Goal: Task Accomplishment & Management: Manage account settings

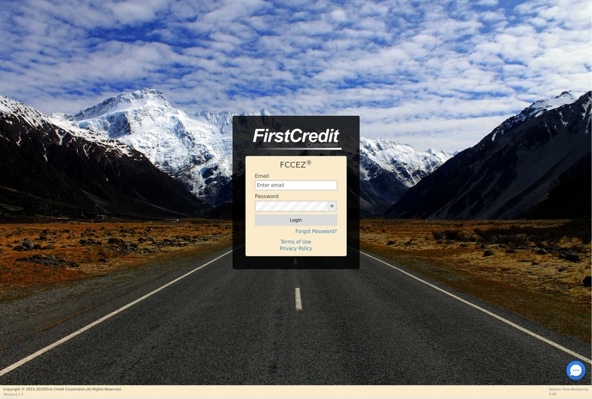
type input "[EMAIL_ADDRESS][DOMAIN_NAME]"
click at [293, 220] on button "Login" at bounding box center [296, 220] width 82 height 11
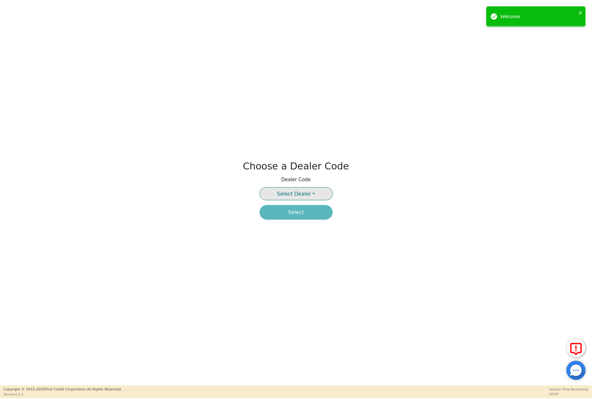
click at [312, 191] on button "Select Dealer" at bounding box center [296, 193] width 73 height 13
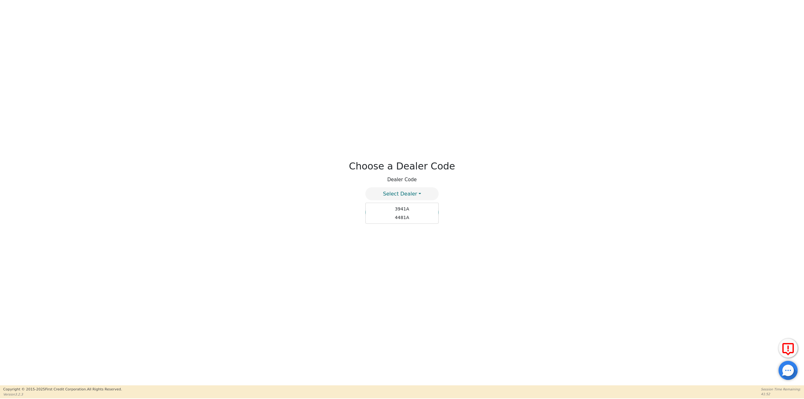
click at [412, 105] on div "Choose a Dealer Code Dealer Code Select Dealer 3941A 4481A Select" at bounding box center [402, 193] width 804 height 386
click at [421, 194] on button "Select Dealer" at bounding box center [401, 193] width 73 height 13
click at [471, 194] on div "Choose a Dealer Code Dealer Code Select Dealer 3941A 4481A Select" at bounding box center [402, 193] width 804 height 386
click at [418, 193] on button "Select Dealer" at bounding box center [401, 193] width 73 height 13
click at [411, 195] on span "Select Dealer" at bounding box center [400, 194] width 34 height 6
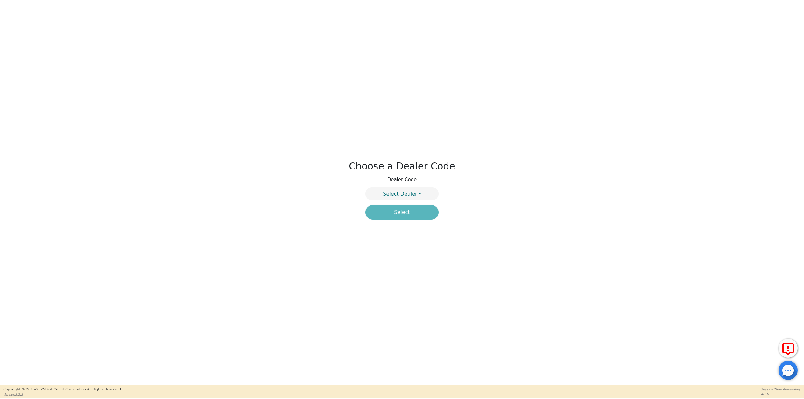
click at [276, 87] on div "Choose a Dealer Code Dealer Code Select Dealer 3941A 4481A Select" at bounding box center [402, 193] width 804 height 386
click at [399, 241] on div "Choose a Dealer Code Dealer Code Select Dealer 3941A 4481A Select" at bounding box center [402, 193] width 804 height 386
click at [416, 193] on button "Select Dealer" at bounding box center [401, 193] width 73 height 13
click at [288, 108] on div "Choose a Dealer Code Dealer Code Select Dealer 3941A 4481A Select" at bounding box center [402, 193] width 804 height 386
click at [420, 195] on button "Select Dealer" at bounding box center [401, 193] width 73 height 13
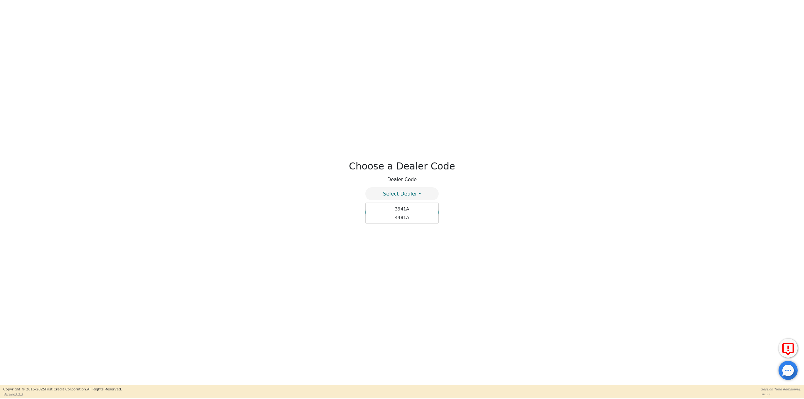
drag, startPoint x: 492, startPoint y: 236, endPoint x: 488, endPoint y: 237, distance: 4.2
click at [491, 237] on div "Choose a Dealer Code Dealer Code Select Dealer 3941A 4481A Select" at bounding box center [402, 193] width 804 height 386
click at [418, 192] on button "Select Dealer" at bounding box center [401, 193] width 73 height 13
click at [420, 194] on button "Select Dealer" at bounding box center [401, 193] width 73 height 13
click at [472, 201] on div "Choose a Dealer Code Dealer Code Select Dealer 3941A 4481A Select" at bounding box center [402, 193] width 804 height 386
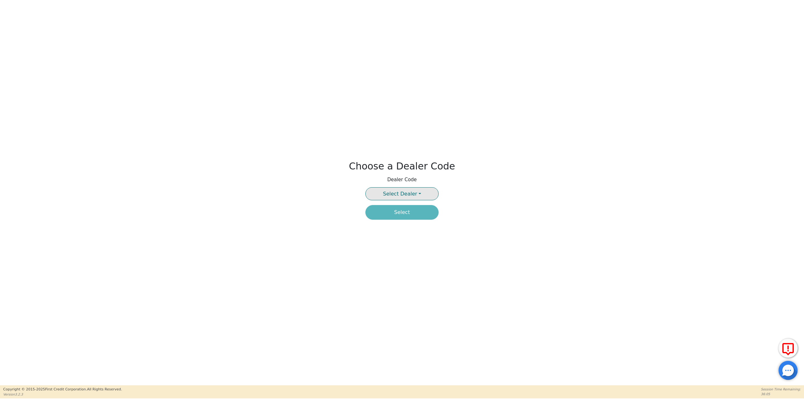
click at [414, 193] on span "Select Dealer" at bounding box center [400, 194] width 34 height 6
click at [482, 226] on div "Choose a Dealer Code Dealer Code Select Dealer 3941A 4481A Select" at bounding box center [402, 193] width 804 height 386
click at [401, 268] on div "Choose a Dealer Code Dealer Code Select Dealer 3941A 4481A Select" at bounding box center [402, 193] width 804 height 386
click at [418, 194] on button "Select Dealer" at bounding box center [401, 193] width 73 height 13
click at [413, 256] on div "Choose a Dealer Code Dealer Code Select Dealer 3941A 4481A Select" at bounding box center [402, 193] width 804 height 386
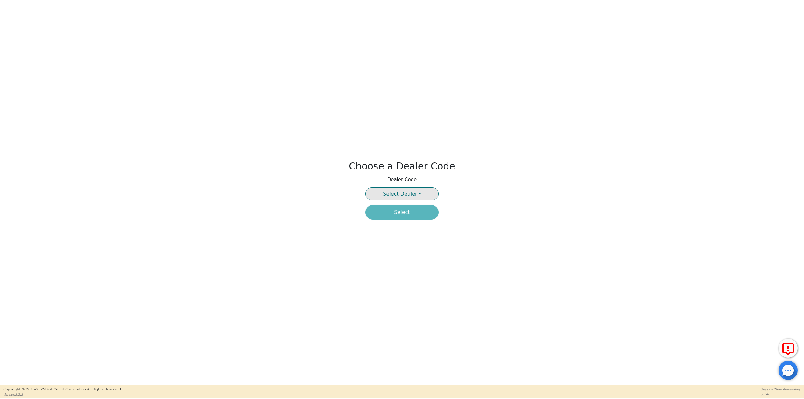
click at [414, 193] on span "Select Dealer" at bounding box center [400, 194] width 34 height 6
click at [337, 191] on div "Choose a Dealer Code Dealer Code Select Dealer 3941A 4481A Select" at bounding box center [402, 193] width 804 height 386
click at [661, 92] on div "Choose a Dealer Code Dealer Code Select Dealer Select" at bounding box center [402, 193] width 804 height 386
click at [400, 188] on button "Select Dealer" at bounding box center [401, 193] width 73 height 13
click at [404, 218] on link "4481A" at bounding box center [401, 217] width 73 height 9
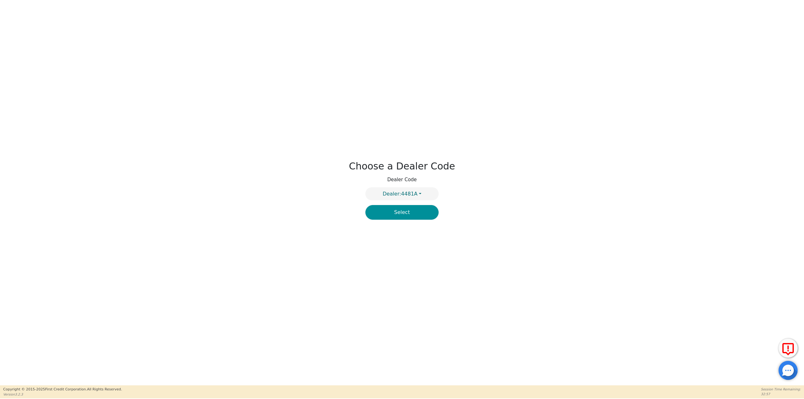
click at [398, 212] on button "Select" at bounding box center [401, 212] width 73 height 15
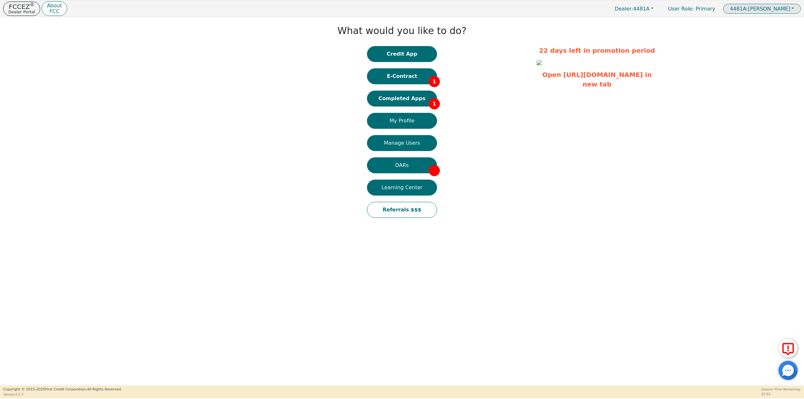
click at [773, 8] on span "4481A: Ashley Kovara" at bounding box center [759, 9] width 60 height 6
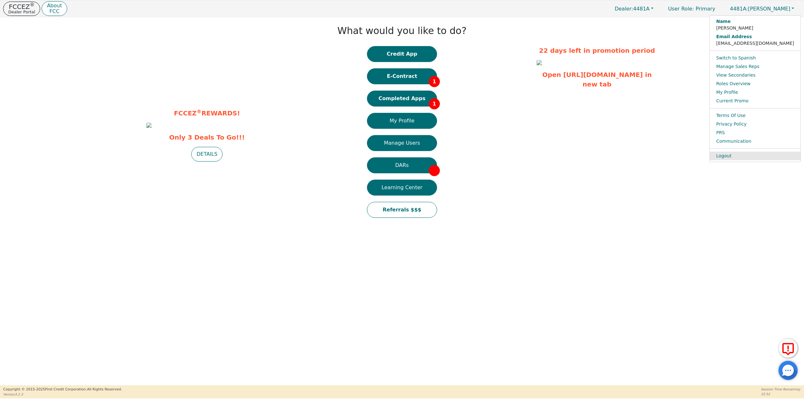
click at [749, 157] on link "Logout" at bounding box center [754, 156] width 91 height 9
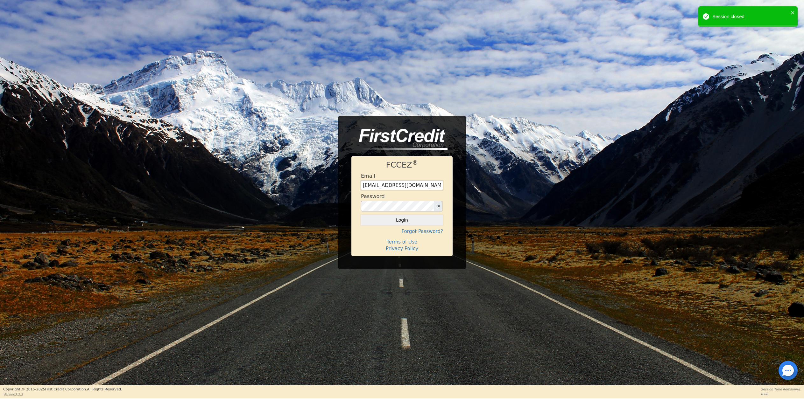
click at [427, 185] on input "[EMAIL_ADDRESS][DOMAIN_NAME]" at bounding box center [402, 186] width 82 height 10
drag, startPoint x: 427, startPoint y: 185, endPoint x: 259, endPoint y: 171, distance: 168.6
click at [259, 171] on div "FCCEZ ® Email tempefinancing@gmail.com Password Login Forgot Password? Terms of…" at bounding box center [402, 193] width 804 height 154
type input "ssffinancing@gmail.com"
click at [268, 194] on div "FCCEZ ® Email ssffinancing@gmail.com Password Login Forgot Password? Terms of U…" at bounding box center [402, 193] width 804 height 154
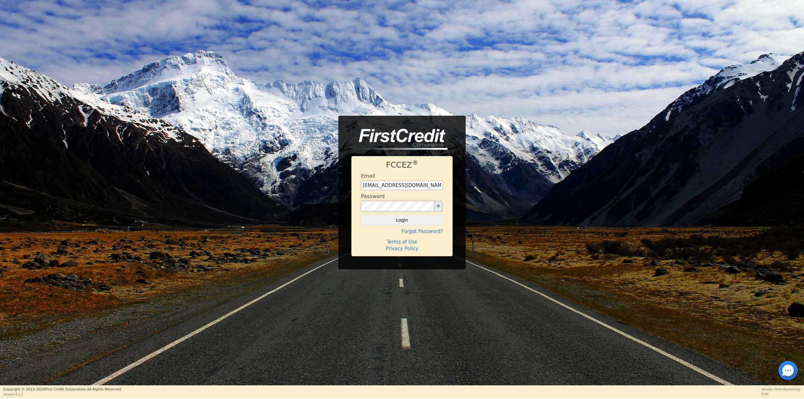
click at [361, 215] on button "Login" at bounding box center [402, 220] width 82 height 11
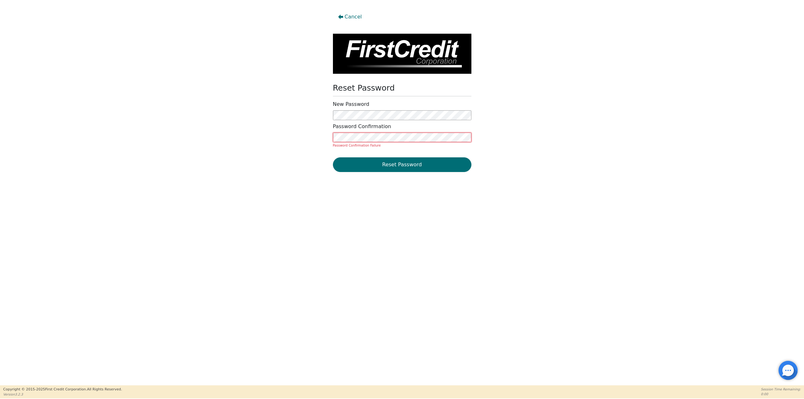
click at [333, 157] on button "Reset Password" at bounding box center [402, 164] width 138 height 15
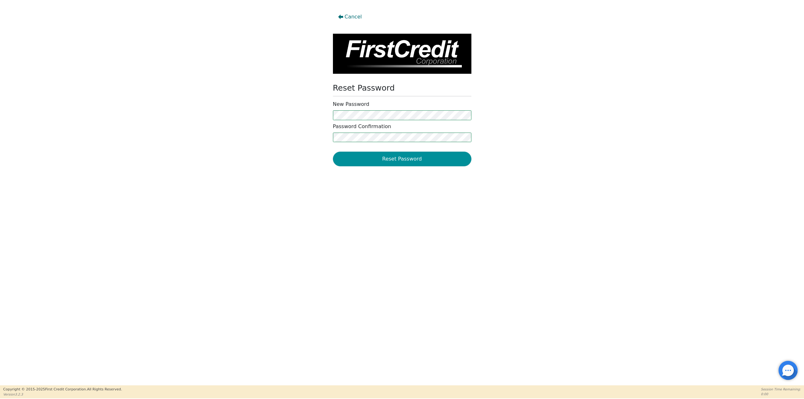
click at [361, 164] on button "Reset Password" at bounding box center [402, 159] width 138 height 15
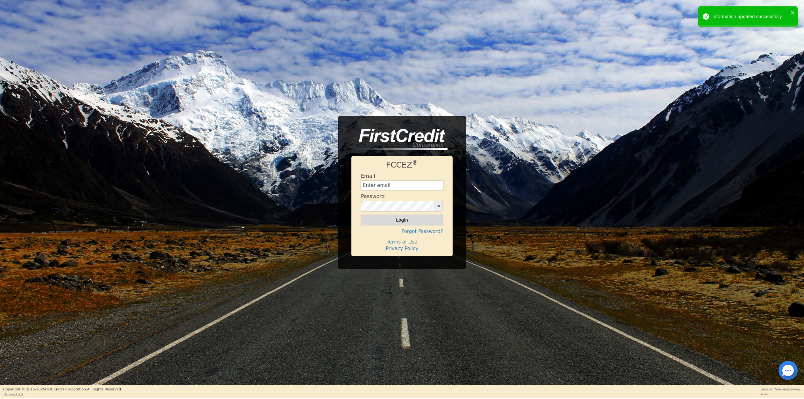
type input "[EMAIL_ADDRESS][DOMAIN_NAME]"
click at [391, 219] on button "Login" at bounding box center [402, 220] width 82 height 11
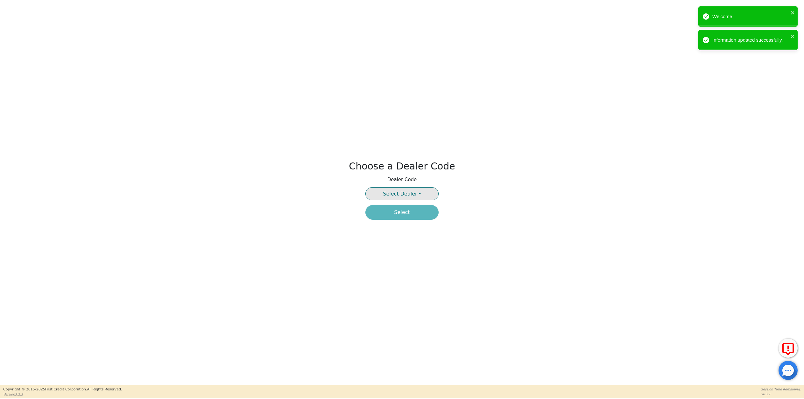
click at [418, 196] on button "Select Dealer" at bounding box center [401, 193] width 73 height 13
click at [492, 173] on div "Choose a Dealer Code Dealer Code Select Dealer 3941A 4481A Select" at bounding box center [402, 193] width 804 height 386
click at [791, 11] on icon "close" at bounding box center [792, 12] width 4 height 5
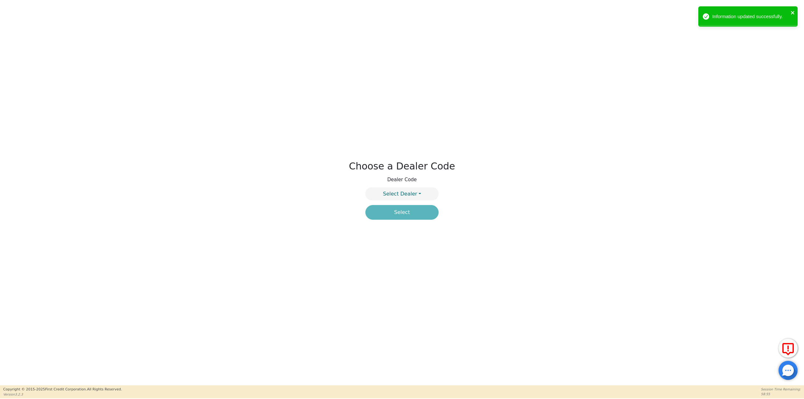
click at [794, 10] on icon "close" at bounding box center [792, 12] width 4 height 5
